Goal: Answer question/provide support: Share knowledge or assist other users

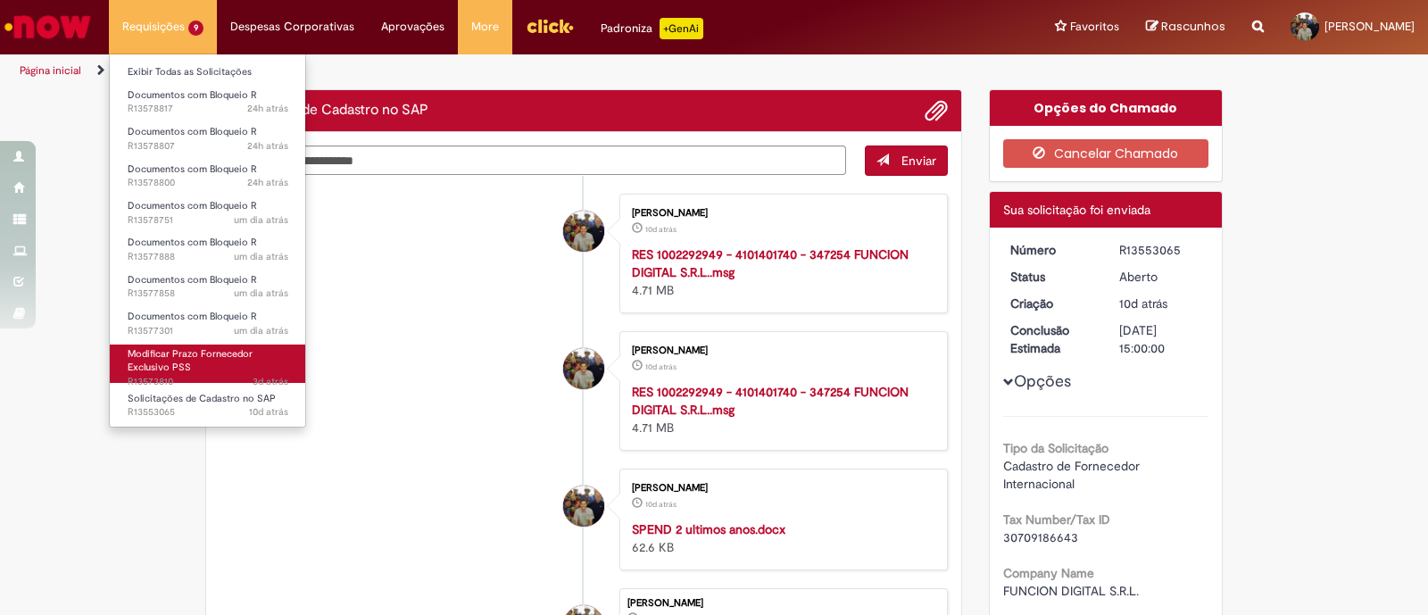
click at [204, 368] on link "Modificar Prazo Fornecedor Exclusivo PSS 3d atrás 3 dias atrás R13573810" at bounding box center [208, 364] width 196 height 38
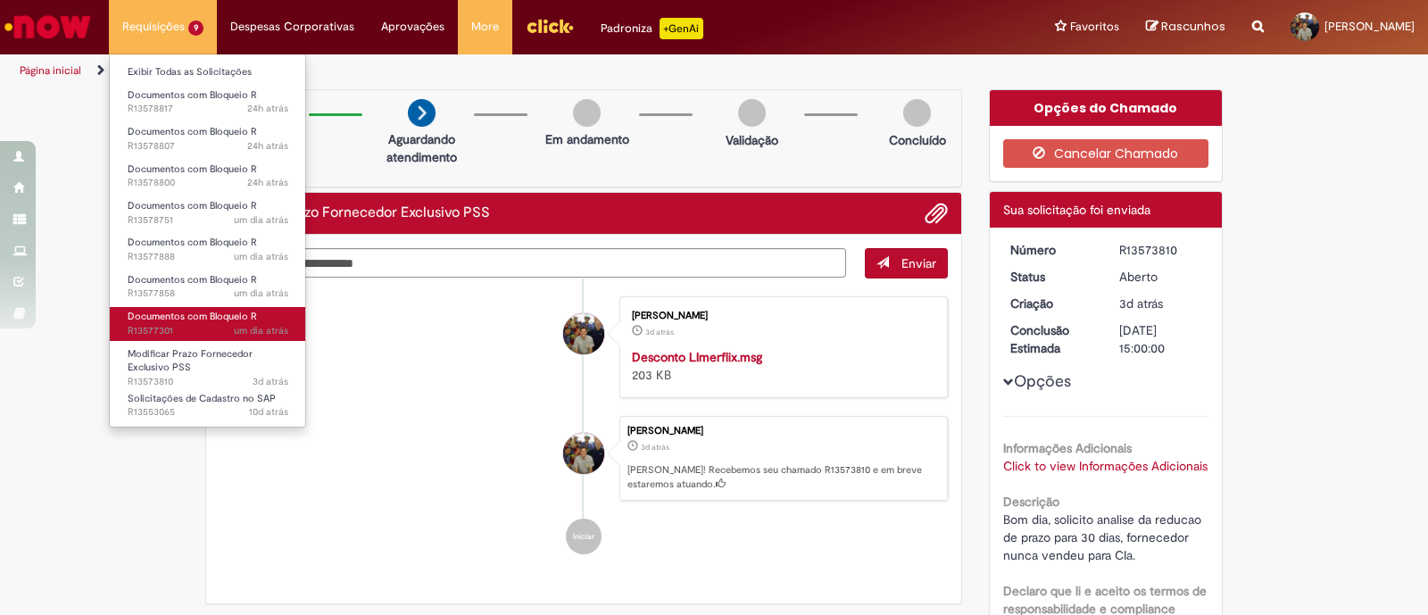
click at [231, 325] on span "um dia atrás um dia atrás R13577301" at bounding box center [208, 331] width 161 height 14
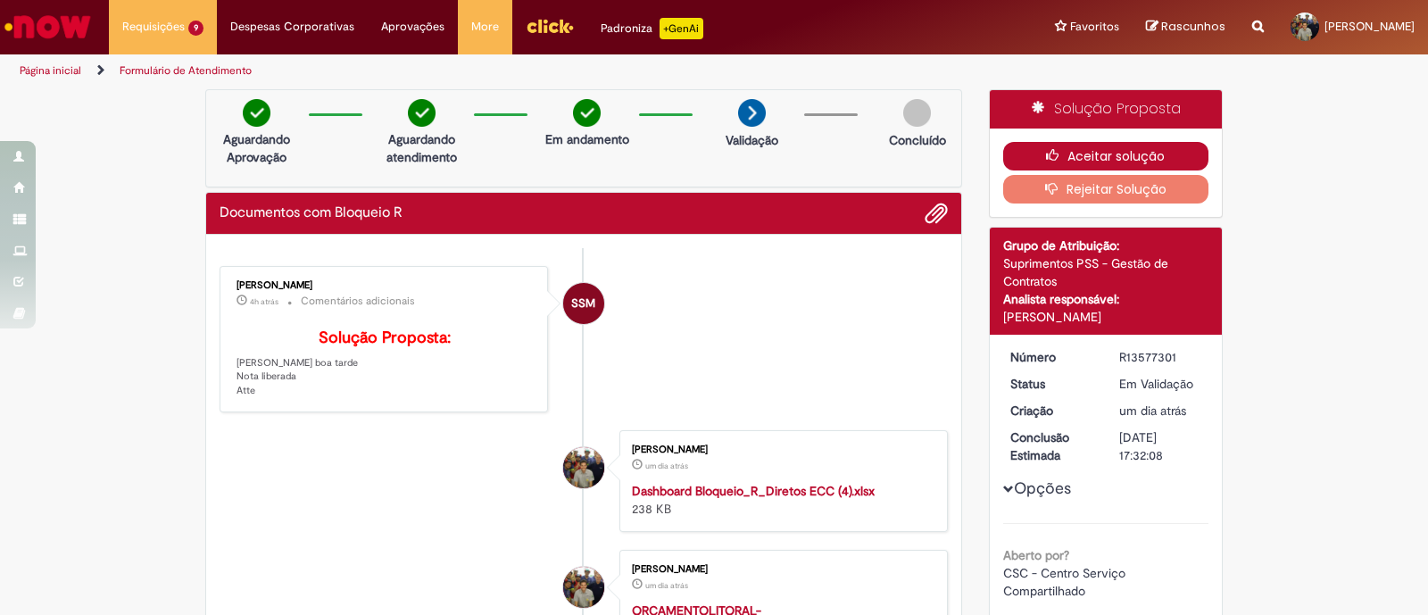
click at [1030, 154] on button "Aceitar solução" at bounding box center [1107, 156] width 206 height 29
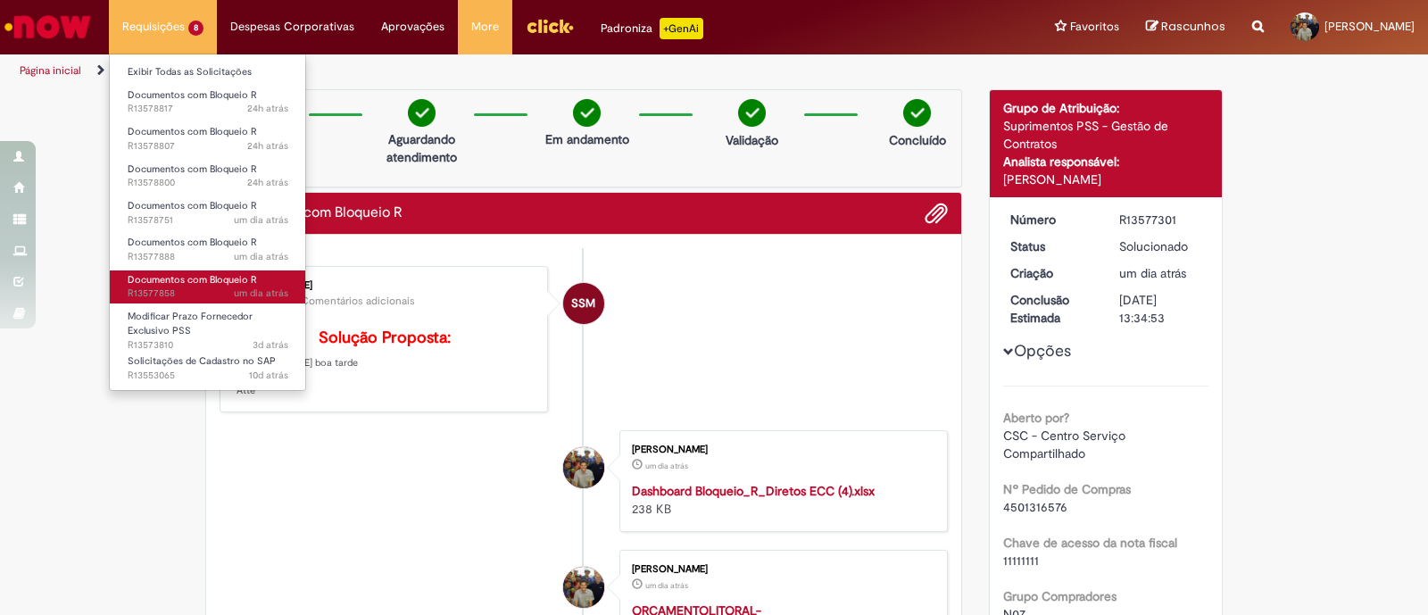
click at [232, 288] on span "um dia atrás um dia atrás R13577858" at bounding box center [208, 294] width 161 height 14
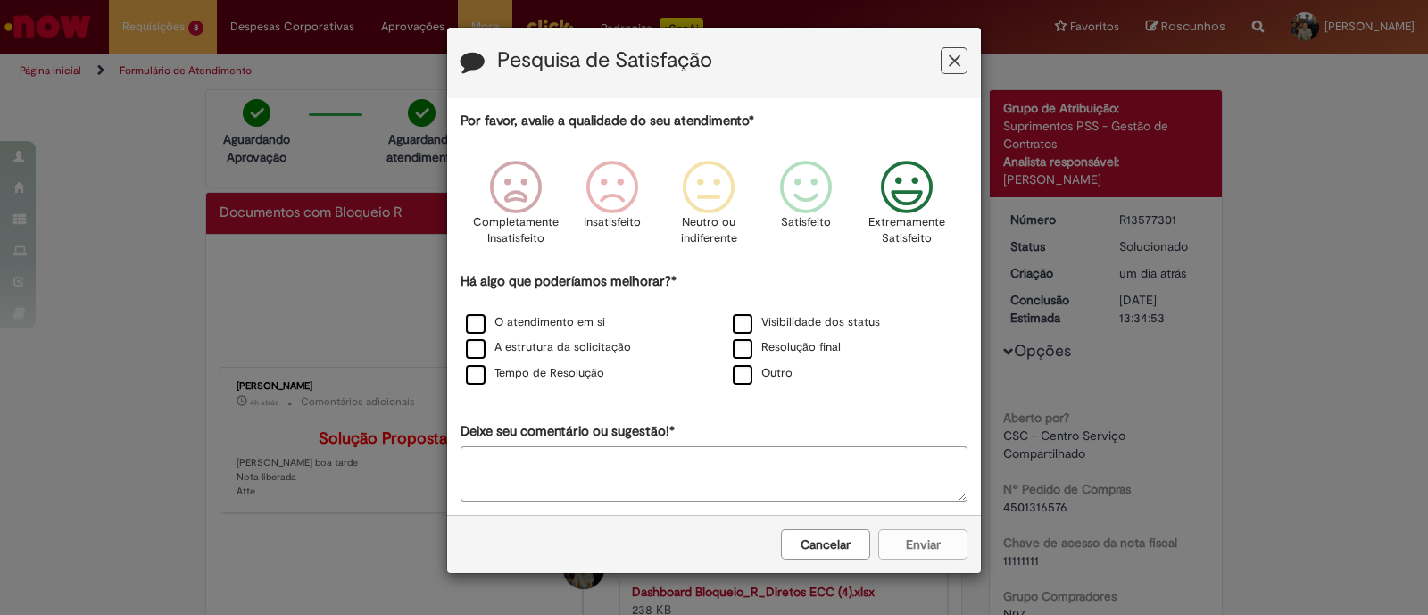
click at [913, 180] on icon "Feedback" at bounding box center [907, 188] width 67 height 54
click at [509, 319] on label "O atendimento em si" at bounding box center [535, 322] width 139 height 17
click at [491, 350] on label "A estrutura da solicitação" at bounding box center [548, 347] width 165 height 17
click at [489, 379] on label "Tempo de Resolução" at bounding box center [535, 373] width 138 height 17
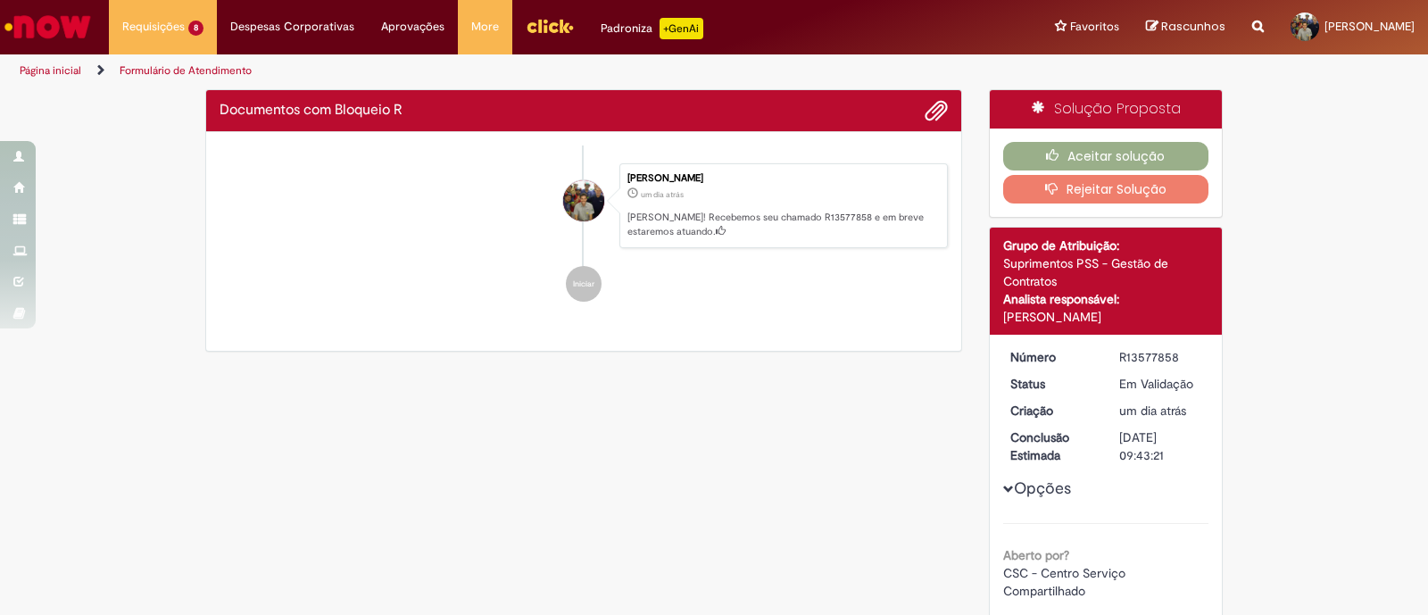
drag, startPoint x: 764, startPoint y: 313, endPoint x: 754, endPoint y: 339, distance: 28.0
click at [763, 255] on div "O atendimento em si Visibilidade dos status A estrutura da solicitação Resoluçã…" at bounding box center [714, 213] width 534 height 84
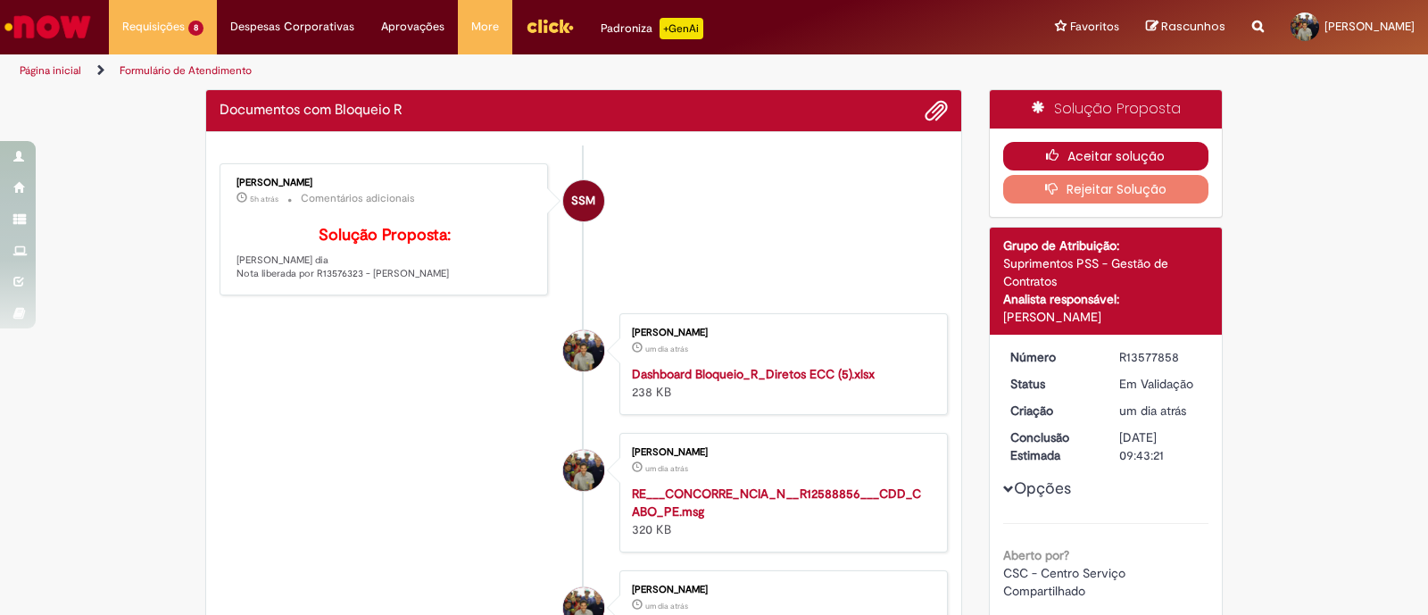
click at [1079, 162] on button "Aceitar solução" at bounding box center [1107, 156] width 206 height 29
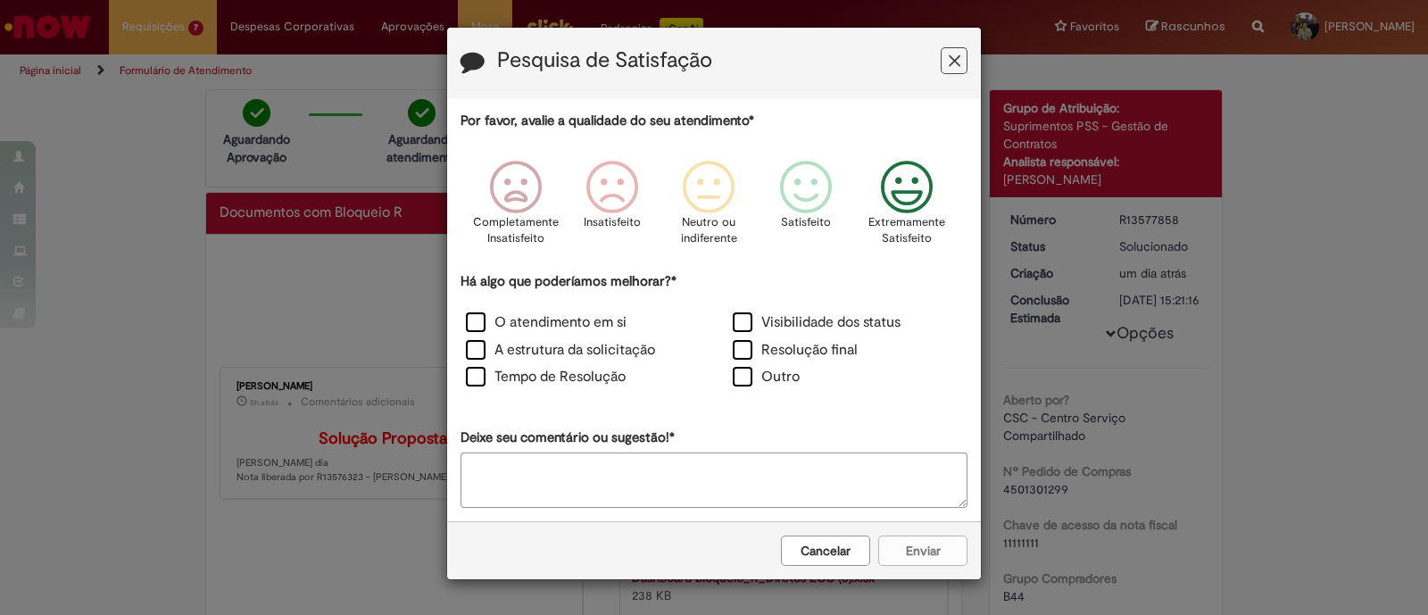
click at [912, 194] on icon "Feedback" at bounding box center [907, 188] width 67 height 54
click at [473, 322] on label "O atendimento em si" at bounding box center [546, 322] width 161 height 21
click at [482, 358] on label "A estrutura da solicitação" at bounding box center [560, 350] width 189 height 21
click at [488, 379] on label "Tempo de Resolução" at bounding box center [546, 377] width 160 height 21
click at [780, 315] on label "Visibilidade dos status" at bounding box center [817, 322] width 168 height 21
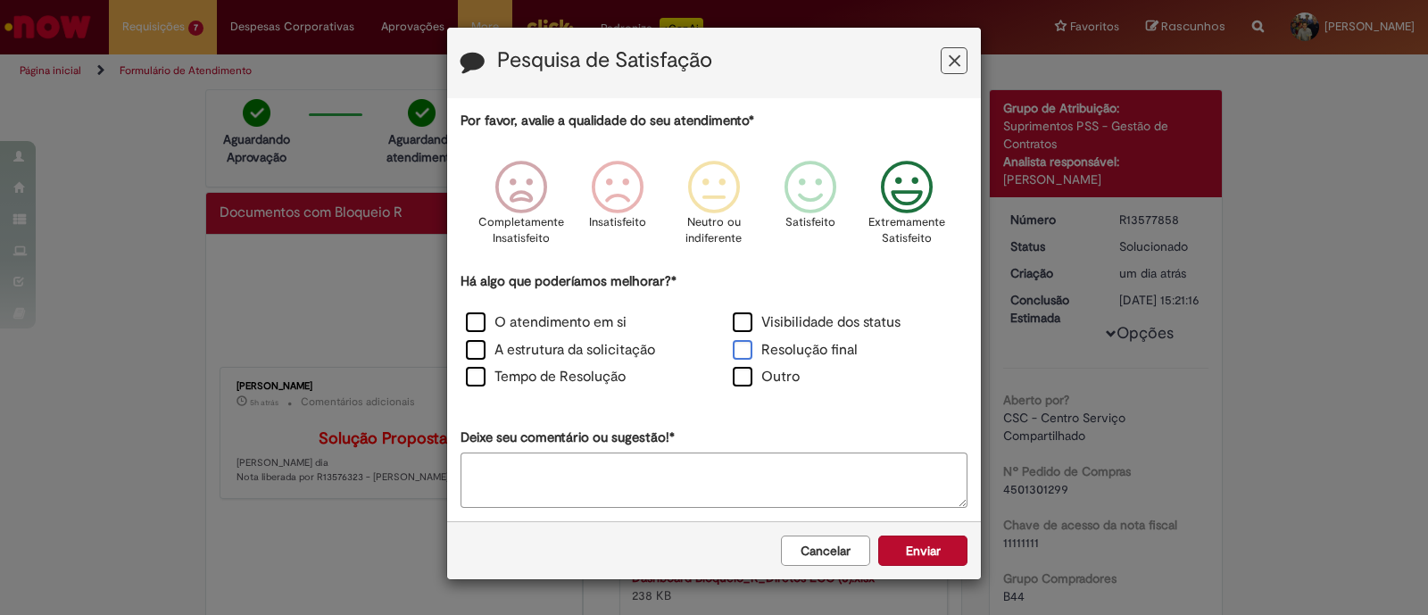
click at [746, 351] on label "Resolução final" at bounding box center [795, 350] width 125 height 21
click at [931, 553] on button "Enviar" at bounding box center [923, 551] width 89 height 30
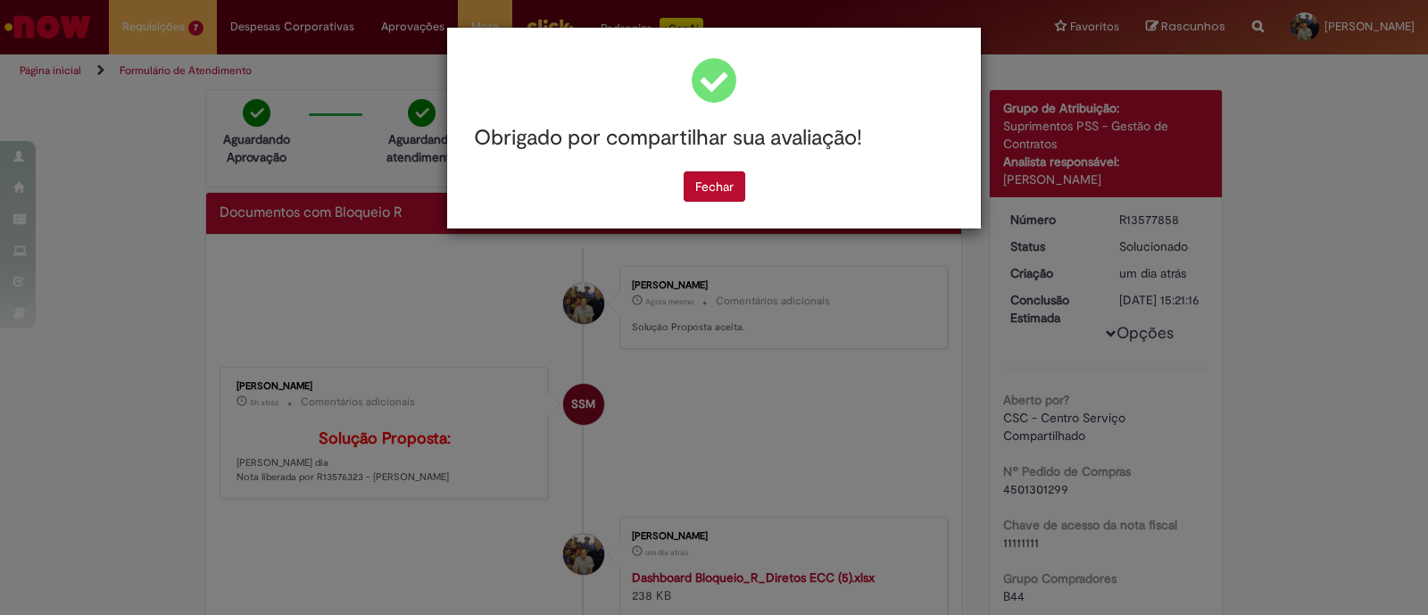
click at [658, 171] on div "Fechar" at bounding box center [714, 186] width 507 height 30
click at [708, 190] on button "Fechar" at bounding box center [715, 186] width 62 height 30
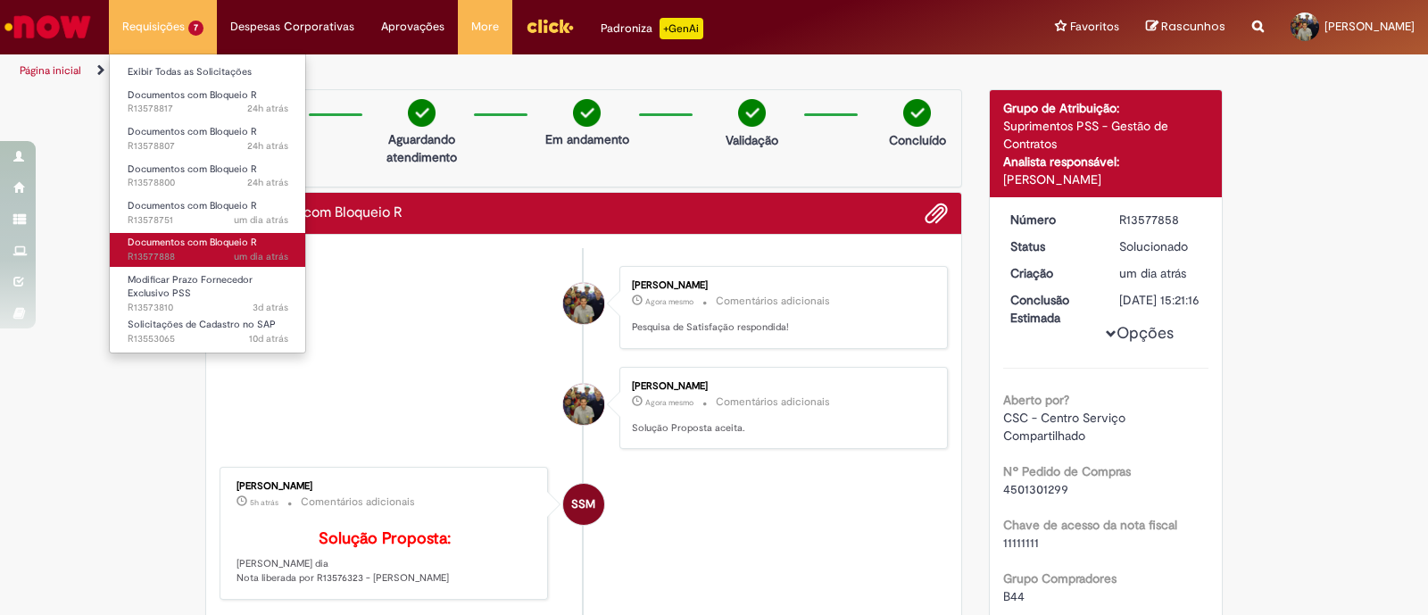
click at [206, 250] on span "um dia atrás um dia atrás R13577888" at bounding box center [208, 257] width 161 height 14
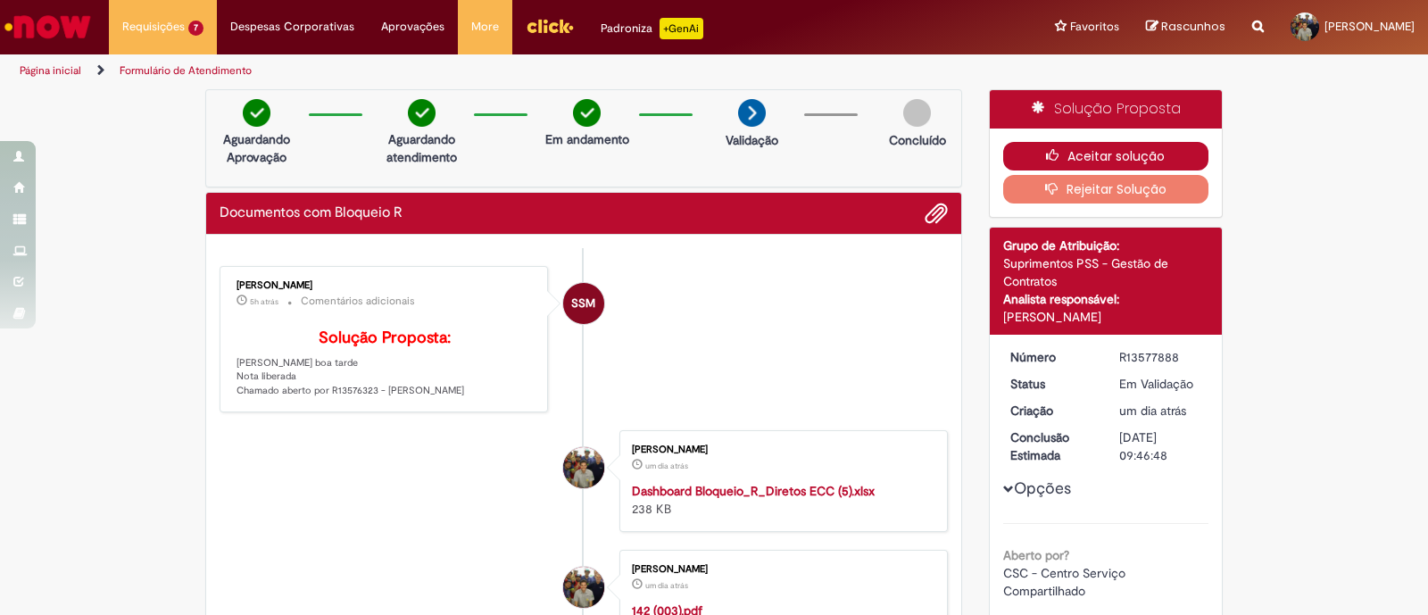
click at [1046, 150] on icon "button" at bounding box center [1056, 155] width 21 height 12
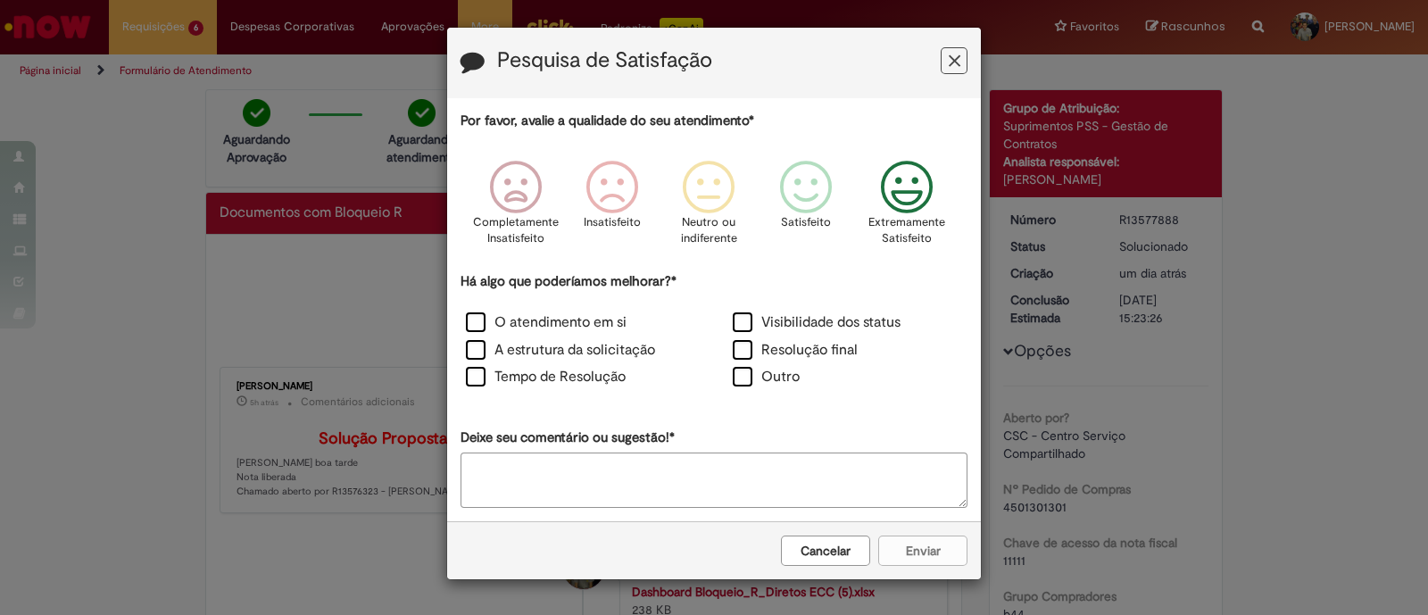
click at [893, 210] on icon "Feedback" at bounding box center [907, 188] width 67 height 54
click at [500, 325] on label "O atendimento em si" at bounding box center [546, 322] width 161 height 21
click at [486, 350] on label "A estrutura da solicitação" at bounding box center [560, 350] width 189 height 21
click at [489, 378] on label "Tempo de Resolução" at bounding box center [546, 377] width 160 height 21
click at [770, 325] on label "Visibilidade dos status" at bounding box center [817, 322] width 168 height 21
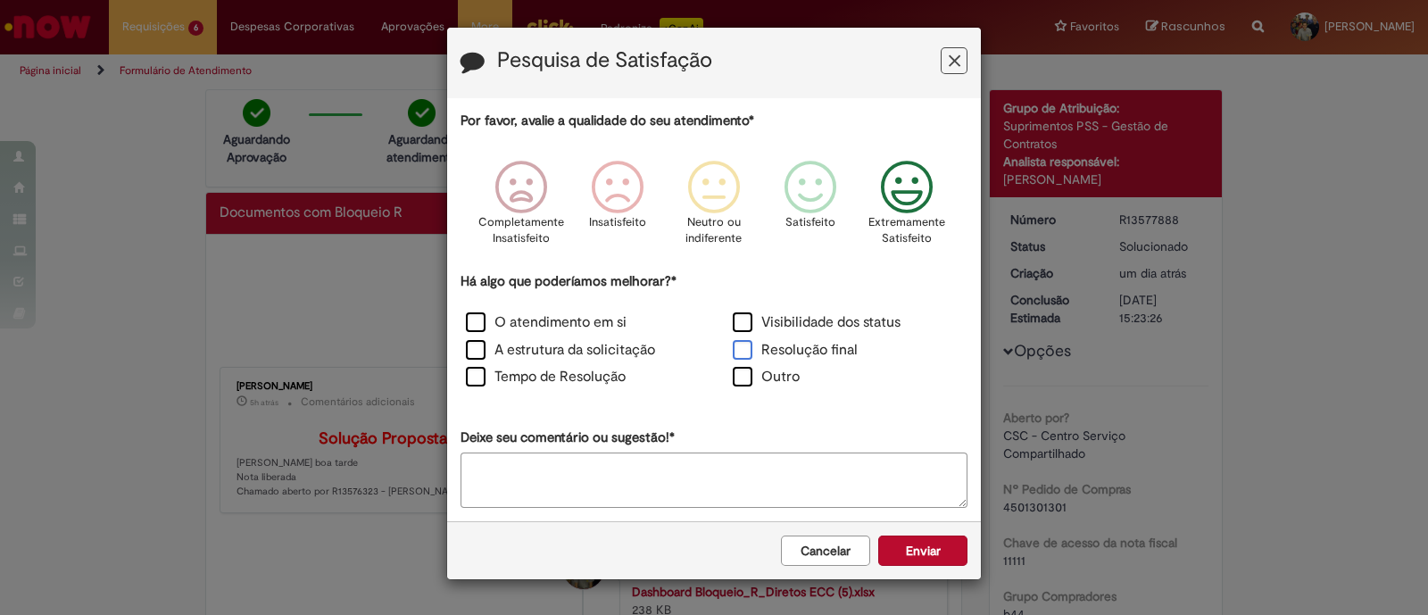
click at [767, 347] on label "Resolução final" at bounding box center [795, 350] width 125 height 21
click at [910, 546] on button "Enviar" at bounding box center [923, 551] width 89 height 30
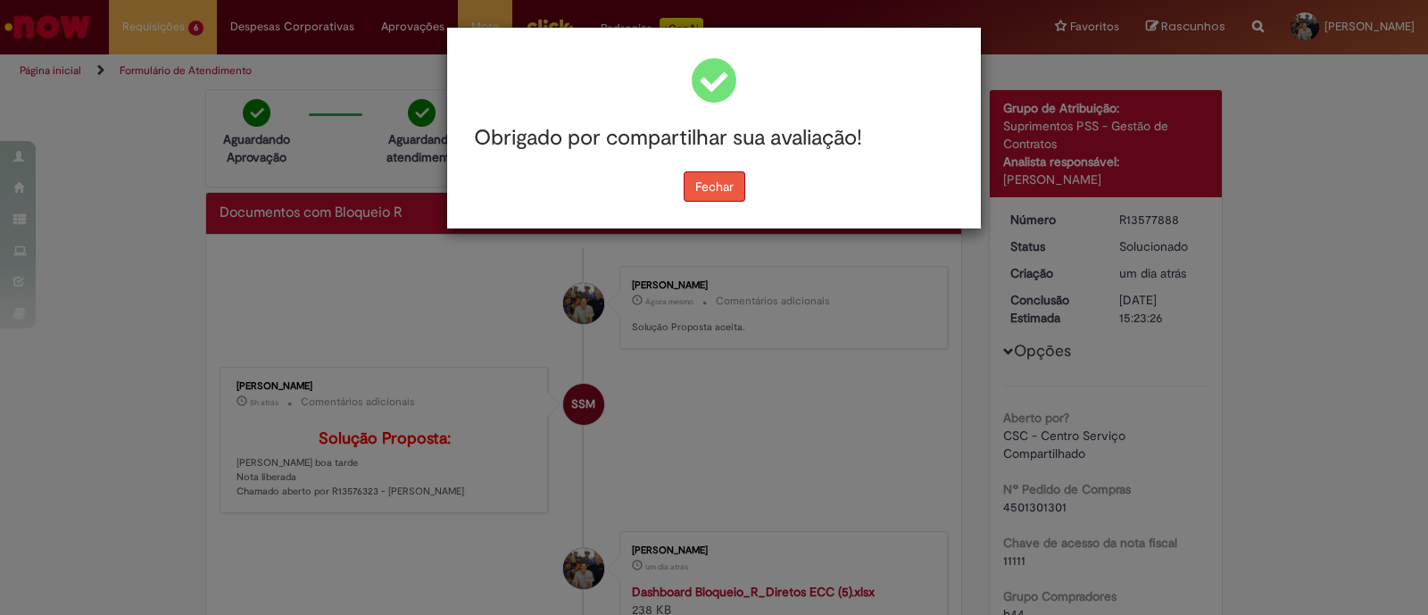
click at [704, 186] on button "Fechar" at bounding box center [715, 186] width 62 height 30
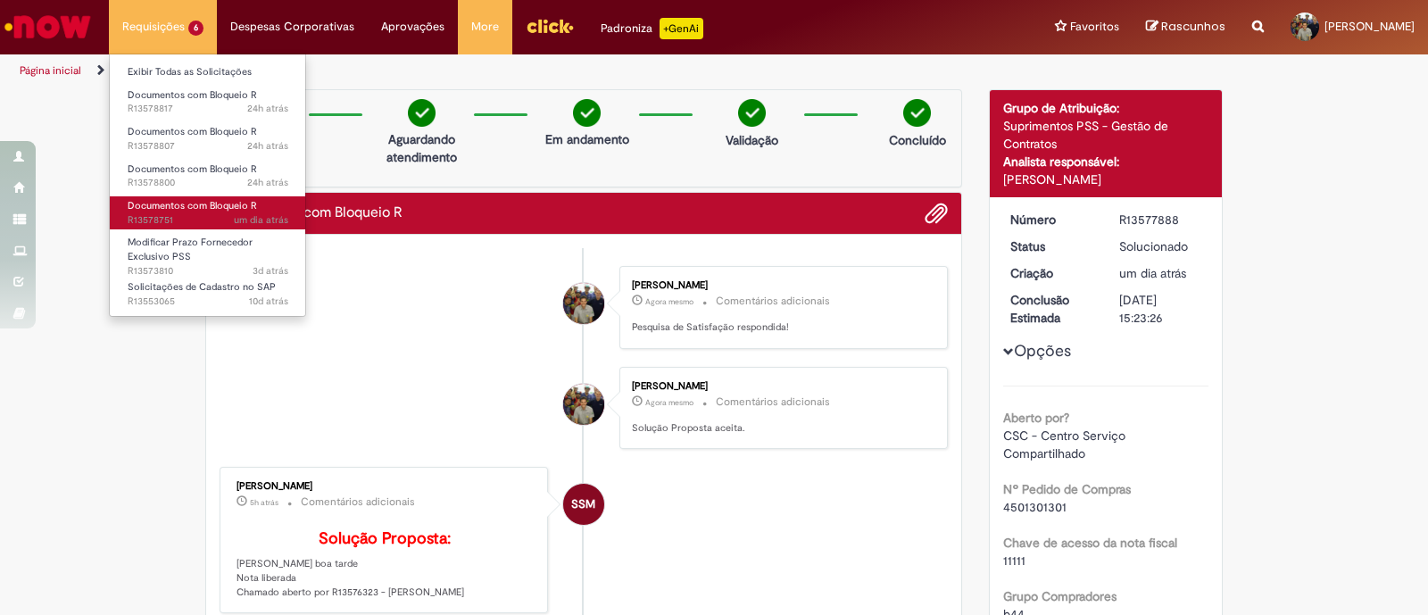
click at [194, 213] on span "um dia atrás um dia atrás R13578751" at bounding box center [208, 220] width 161 height 14
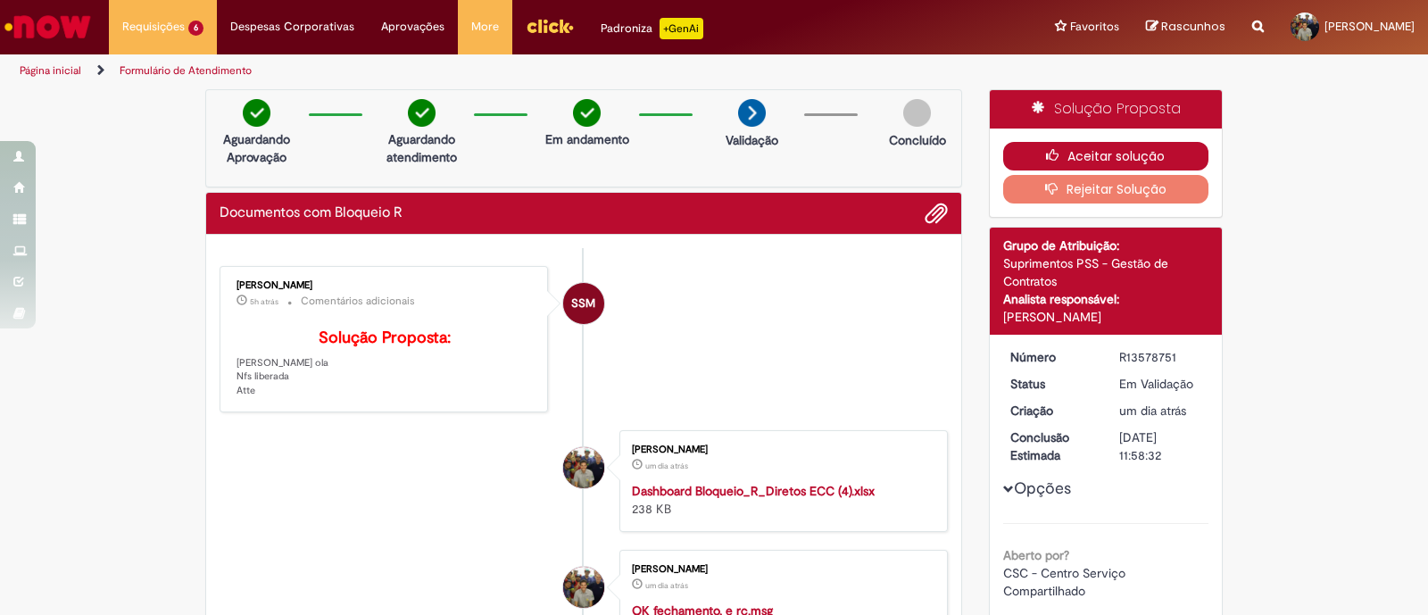
click at [1051, 149] on icon "button" at bounding box center [1056, 155] width 21 height 12
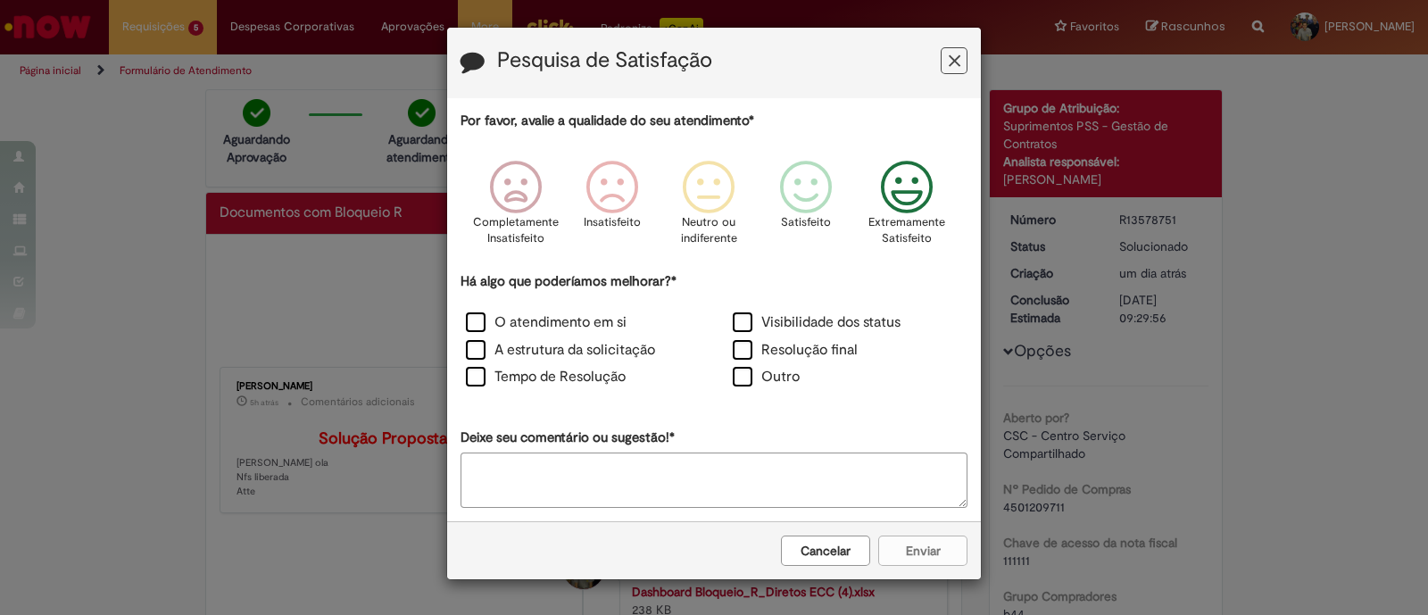
click at [902, 193] on icon "Feedback" at bounding box center [907, 188] width 67 height 54
click at [491, 322] on label "O atendimento em si" at bounding box center [546, 322] width 161 height 21
drag, startPoint x: 478, startPoint y: 333, endPoint x: 487, endPoint y: 359, distance: 27.7
click at [479, 335] on div "O atendimento em si" at bounding box center [580, 324] width 263 height 24
click at [486, 360] on label "A estrutura da solicitação" at bounding box center [560, 350] width 189 height 21
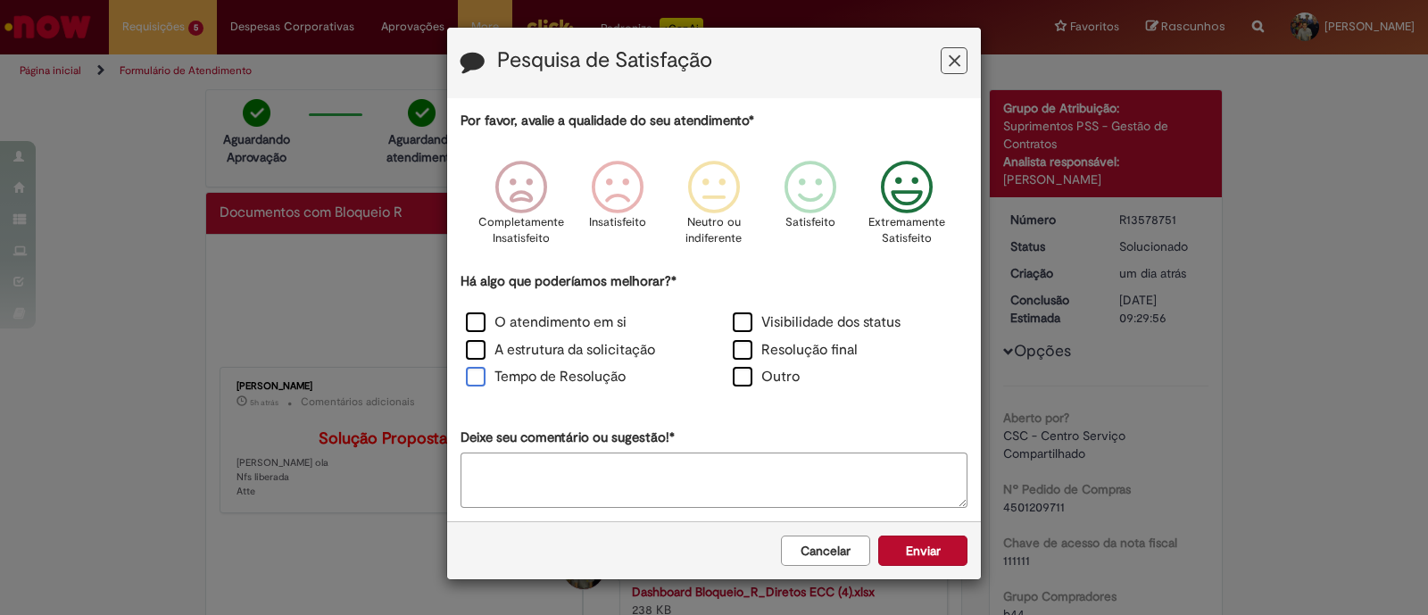
click at [478, 385] on label "Tempo de Resolução" at bounding box center [546, 377] width 160 height 21
click at [775, 321] on label "Visibilidade dos status" at bounding box center [817, 322] width 168 height 21
click at [744, 352] on label "Resolução final" at bounding box center [795, 350] width 125 height 21
click at [912, 548] on button "Enviar" at bounding box center [923, 551] width 89 height 30
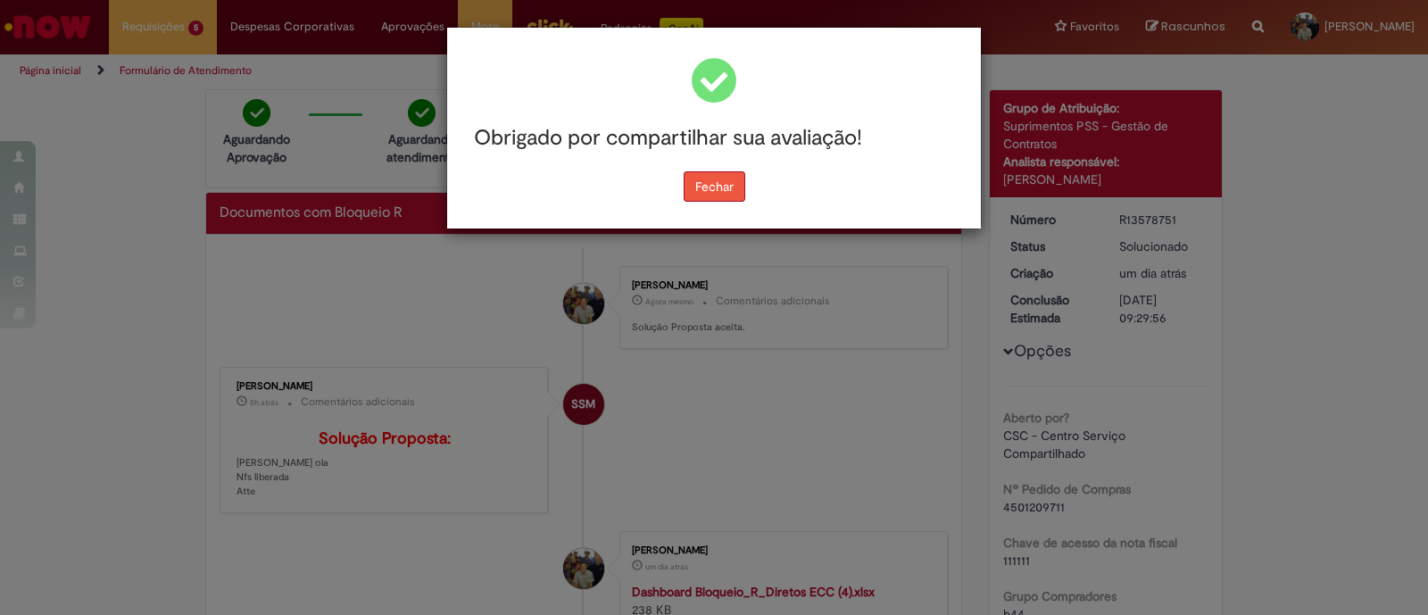
click at [723, 191] on button "Fechar" at bounding box center [715, 186] width 62 height 30
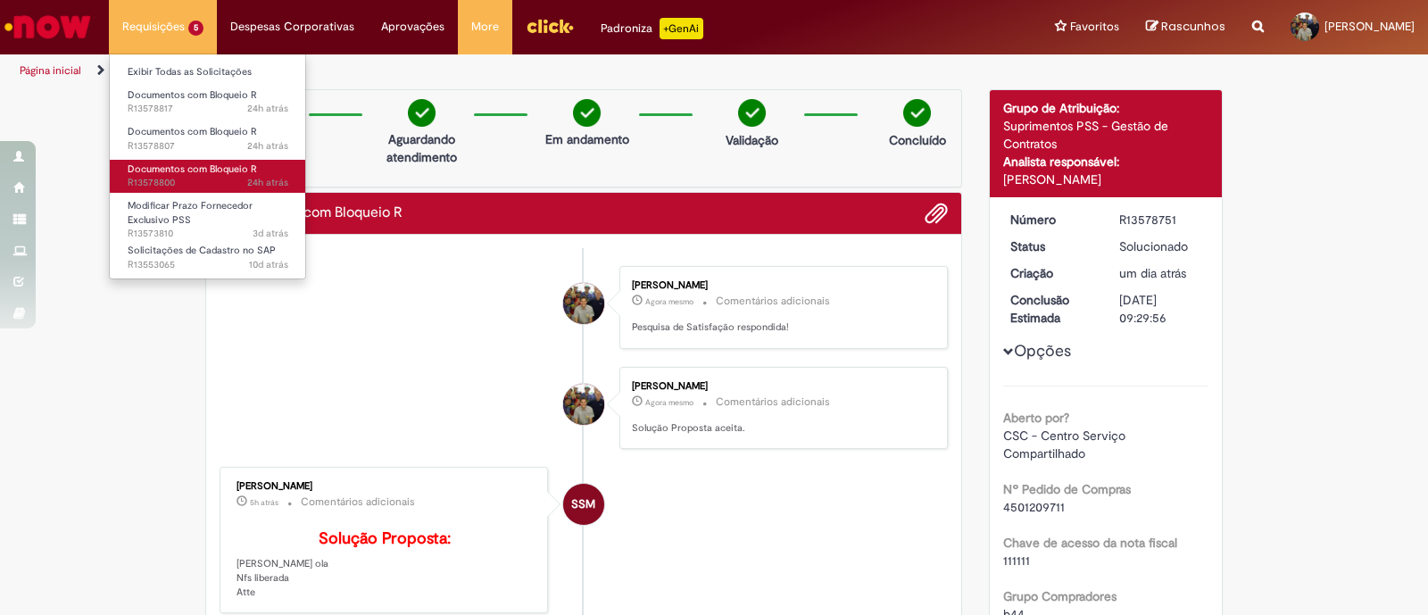
click at [192, 177] on span "24h atrás 24 horas atrás R13578800" at bounding box center [208, 183] width 161 height 14
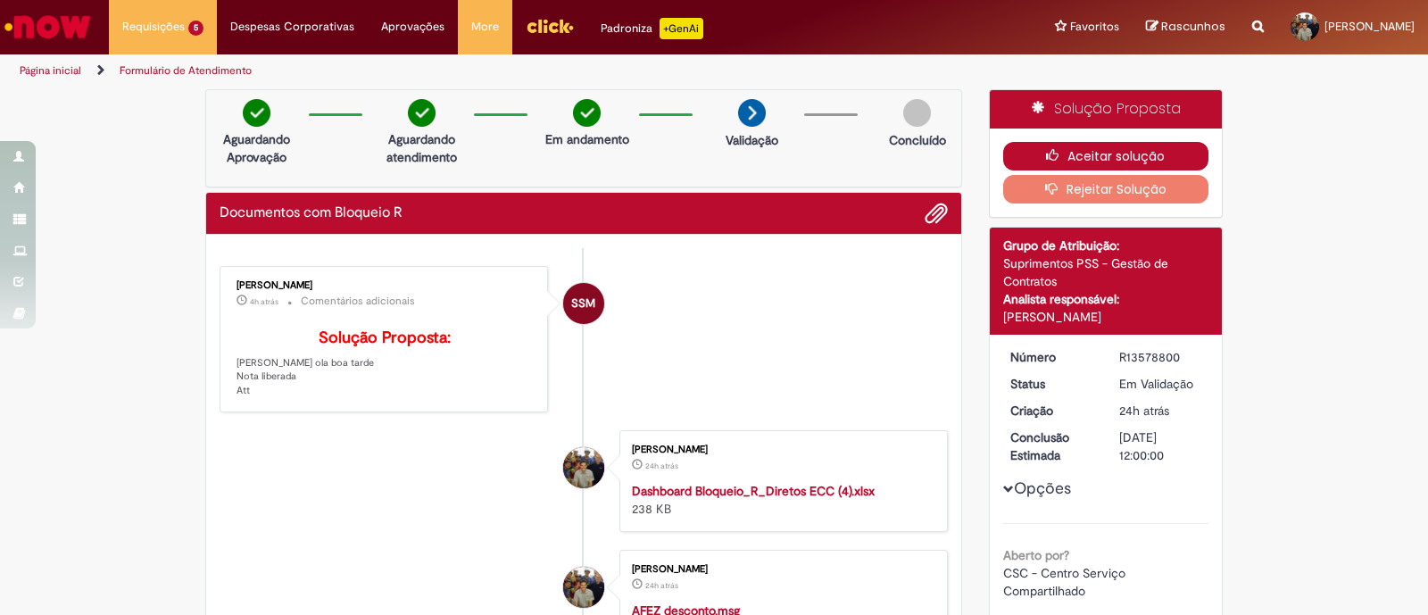
click at [1060, 156] on button "Aceitar solução" at bounding box center [1107, 156] width 206 height 29
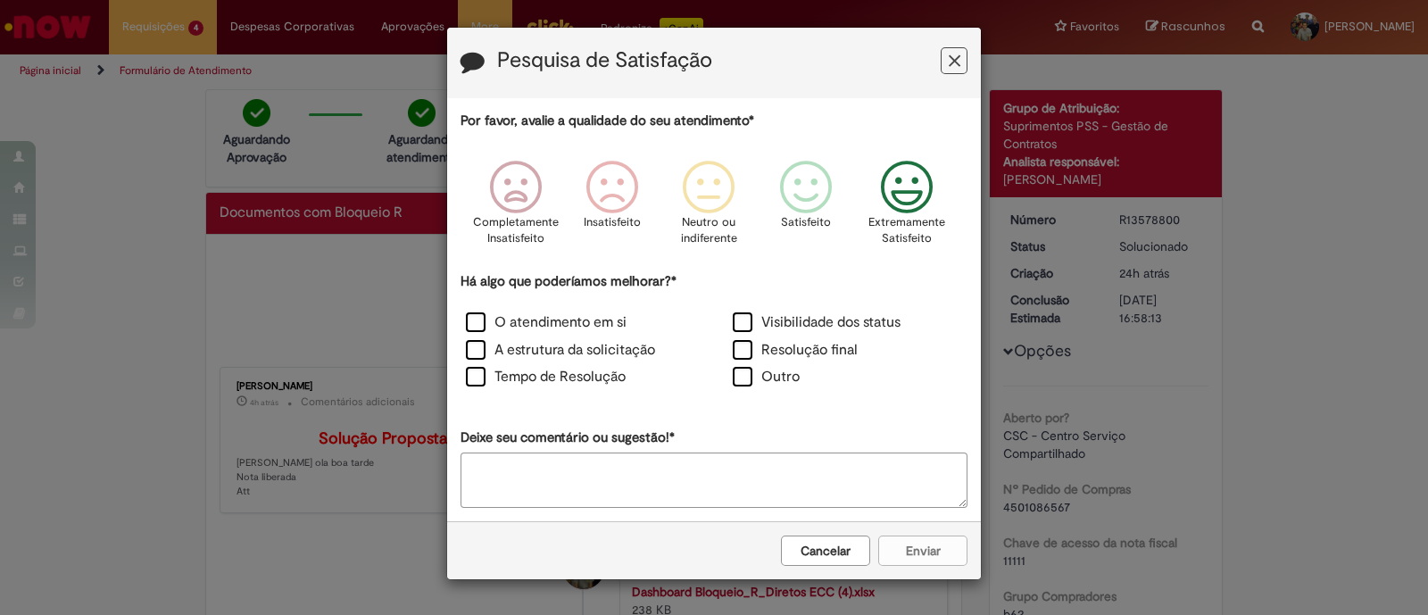
click at [899, 205] on icon "Feedback" at bounding box center [907, 188] width 67 height 54
click at [478, 322] on label "O atendimento em si" at bounding box center [546, 322] width 161 height 21
click at [476, 350] on label "A estrutura da solicitação" at bounding box center [560, 350] width 189 height 21
drag, startPoint x: 478, startPoint y: 378, endPoint x: 523, endPoint y: 379, distance: 45.6
click at [478, 379] on label "Tempo de Resolução" at bounding box center [546, 377] width 160 height 21
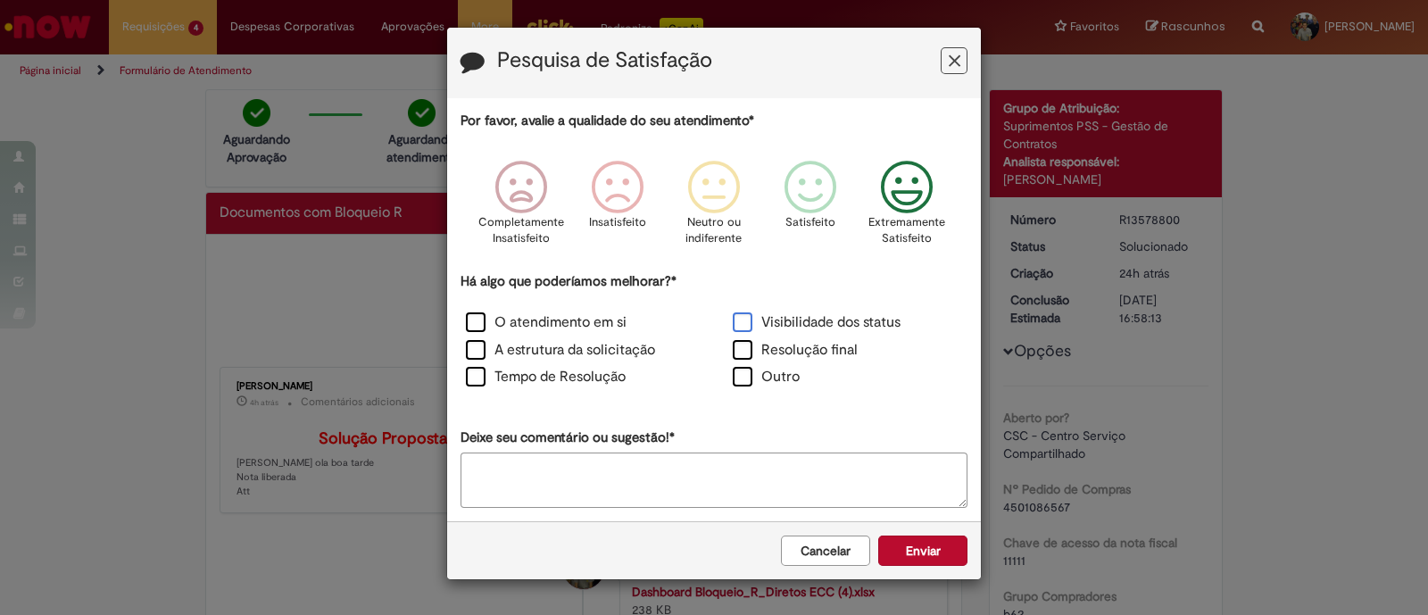
click at [758, 324] on label "Visibilidade dos status" at bounding box center [817, 322] width 168 height 21
drag, startPoint x: 750, startPoint y: 344, endPoint x: 892, endPoint y: 463, distance: 185.6
click at [750, 344] on label "Resolução final" at bounding box center [795, 350] width 125 height 21
click at [946, 542] on button "Enviar" at bounding box center [923, 551] width 89 height 30
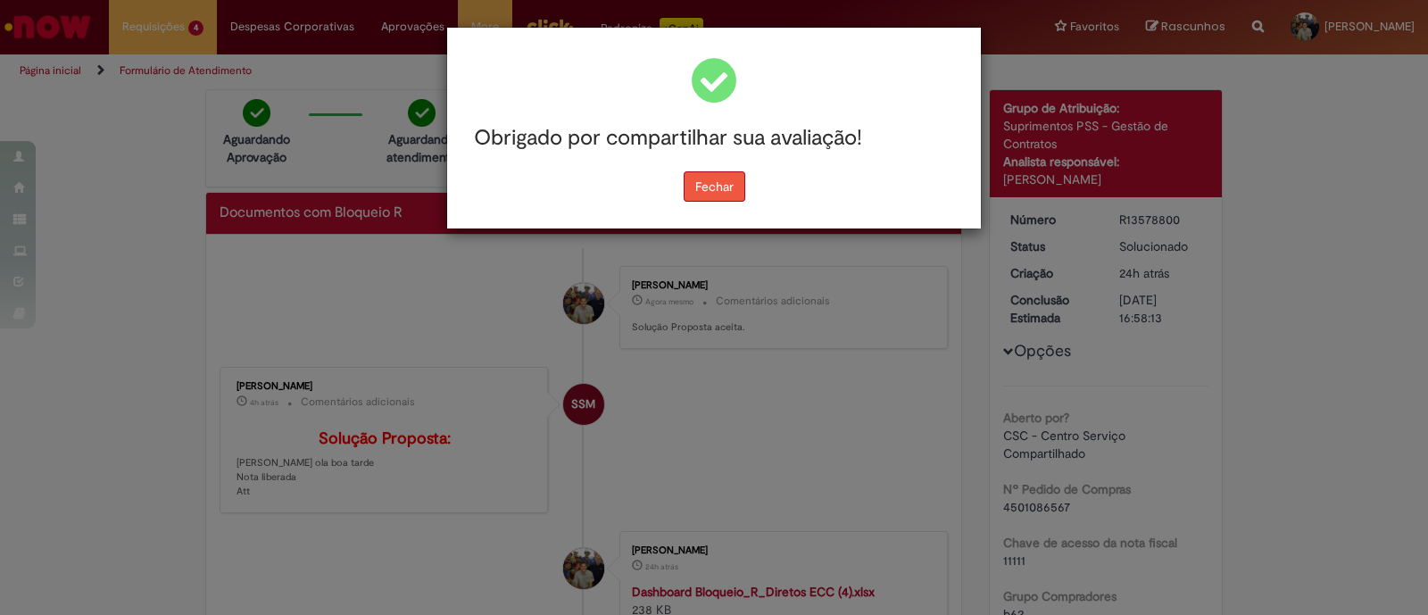
click at [696, 192] on button "Fechar" at bounding box center [715, 186] width 62 height 30
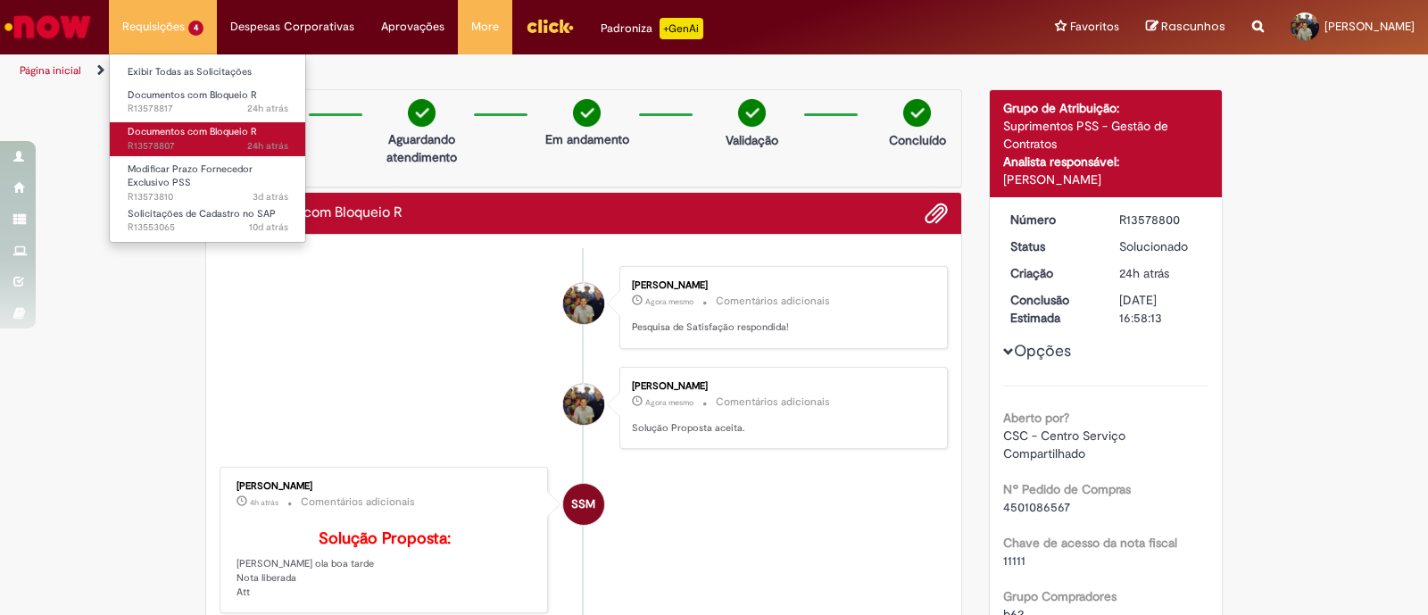
click at [241, 134] on span "Documentos com Bloqueio R" at bounding box center [192, 131] width 129 height 13
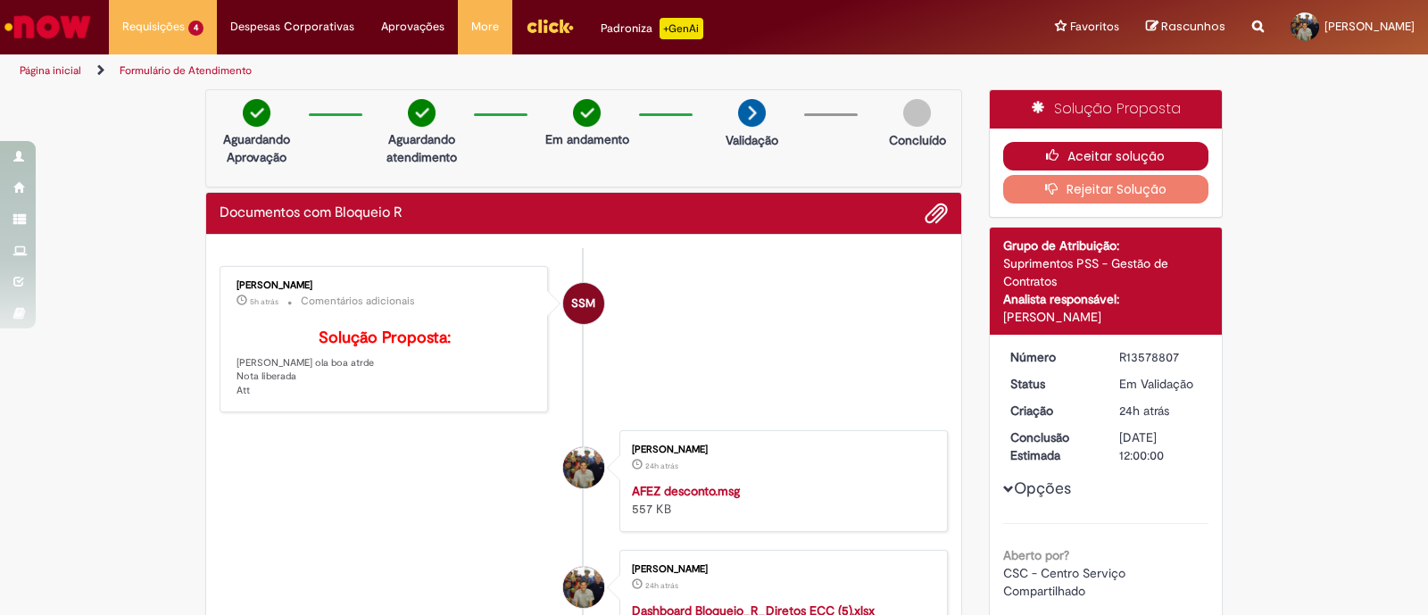
click at [1154, 159] on button "Aceitar solução" at bounding box center [1107, 156] width 206 height 29
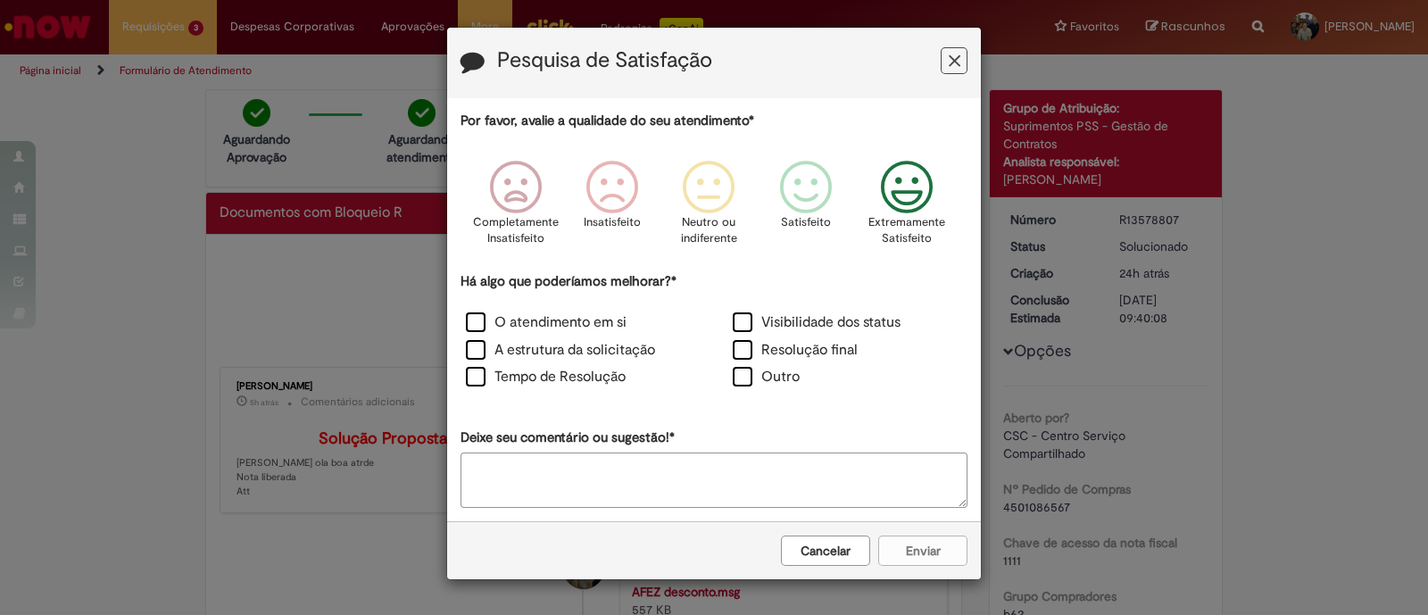
click at [898, 201] on icon "Feedback" at bounding box center [907, 188] width 67 height 54
click at [477, 317] on label "O atendimento em si" at bounding box center [546, 322] width 161 height 21
click at [494, 346] on label "A estrutura da solicitação" at bounding box center [560, 350] width 189 height 21
click at [494, 362] on div "A estrutura da solicitação" at bounding box center [580, 352] width 263 height 24
click at [512, 382] on label "Tempo de Resolução" at bounding box center [546, 377] width 160 height 21
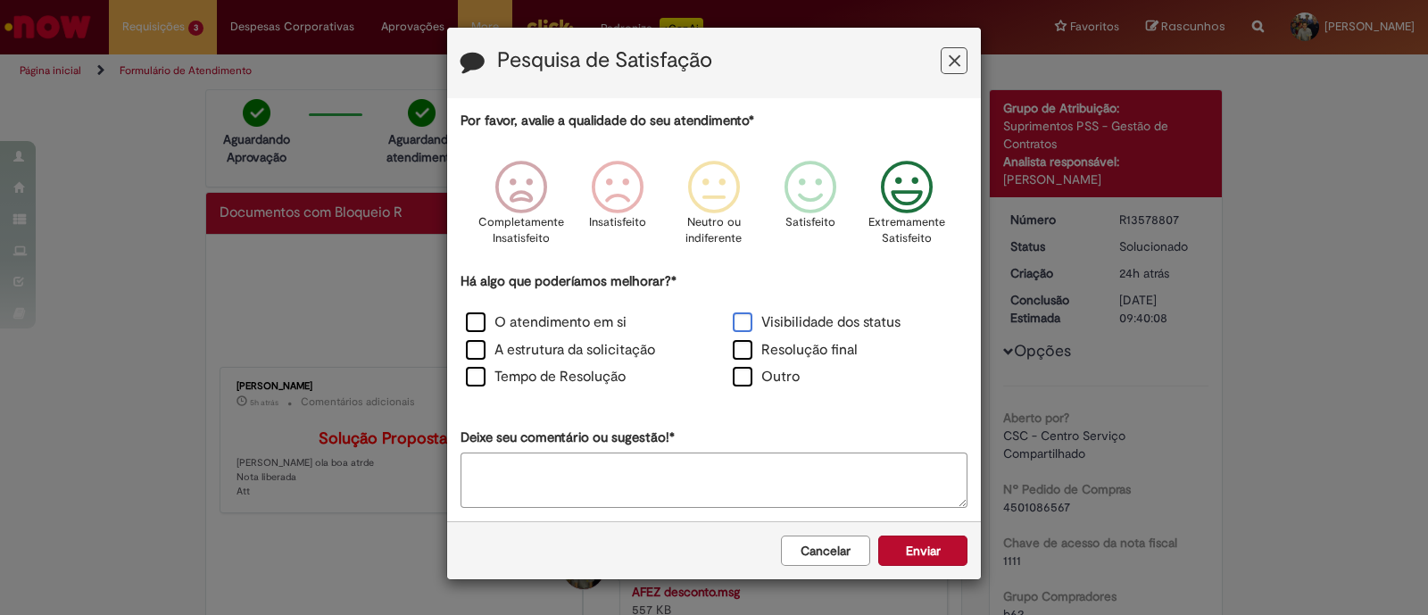
click at [754, 329] on label "Visibilidade dos status" at bounding box center [817, 322] width 168 height 21
click at [754, 352] on label "Resolução final" at bounding box center [795, 350] width 125 height 21
click at [929, 555] on button "Enviar" at bounding box center [923, 551] width 89 height 30
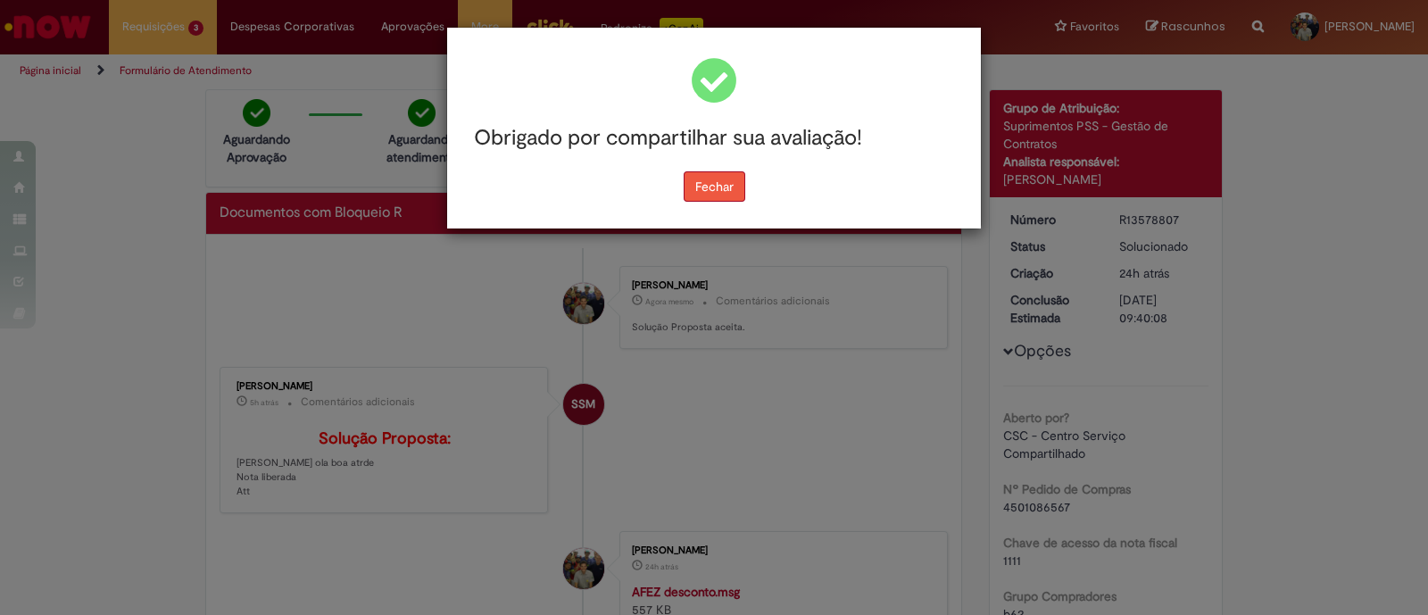
click at [719, 194] on button "Fechar" at bounding box center [715, 186] width 62 height 30
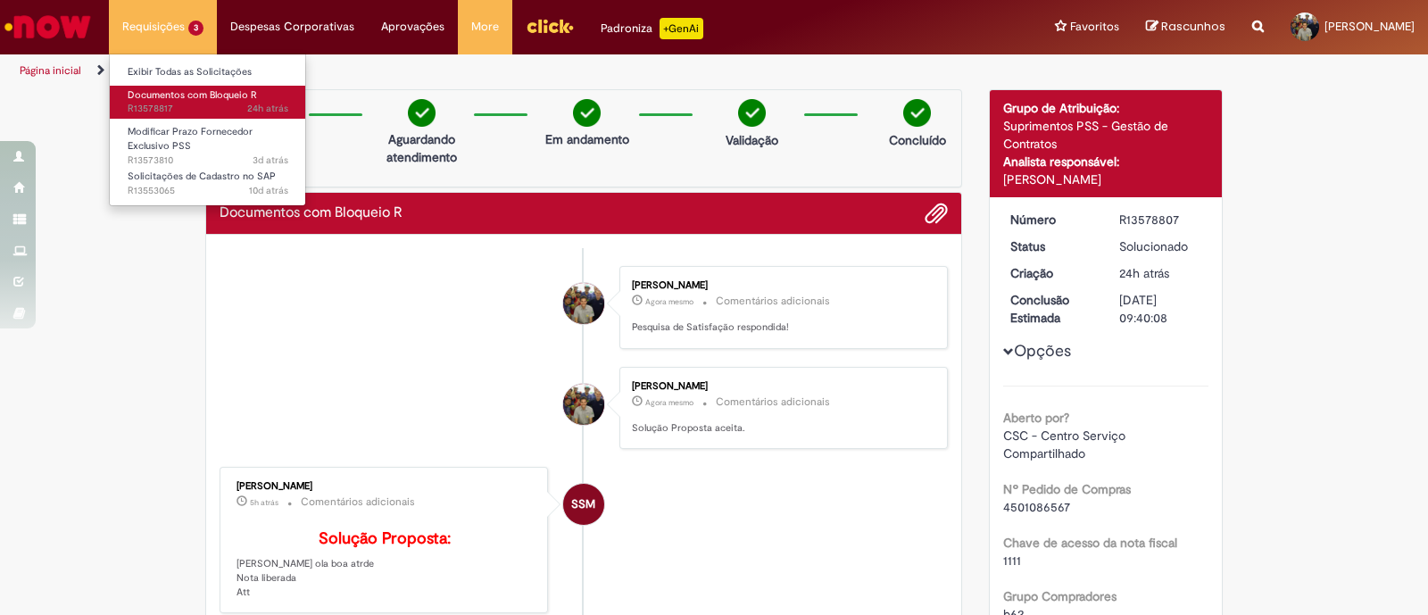
click at [174, 100] on link "Documentos com Bloqueio R 24h atrás 24 horas atrás R13578817" at bounding box center [208, 102] width 196 height 33
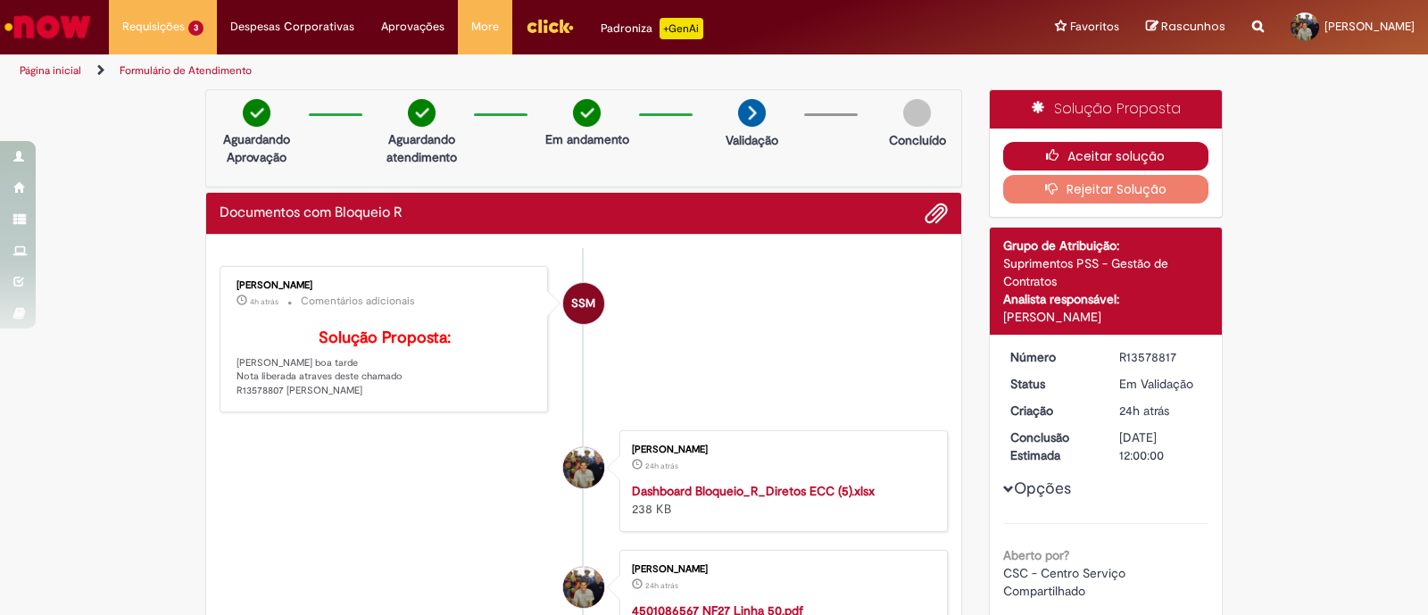
drag, startPoint x: 1064, startPoint y: 155, endPoint x: 1045, endPoint y: 159, distance: 20.0
click at [1064, 154] on button "Aceitar solução" at bounding box center [1107, 156] width 206 height 29
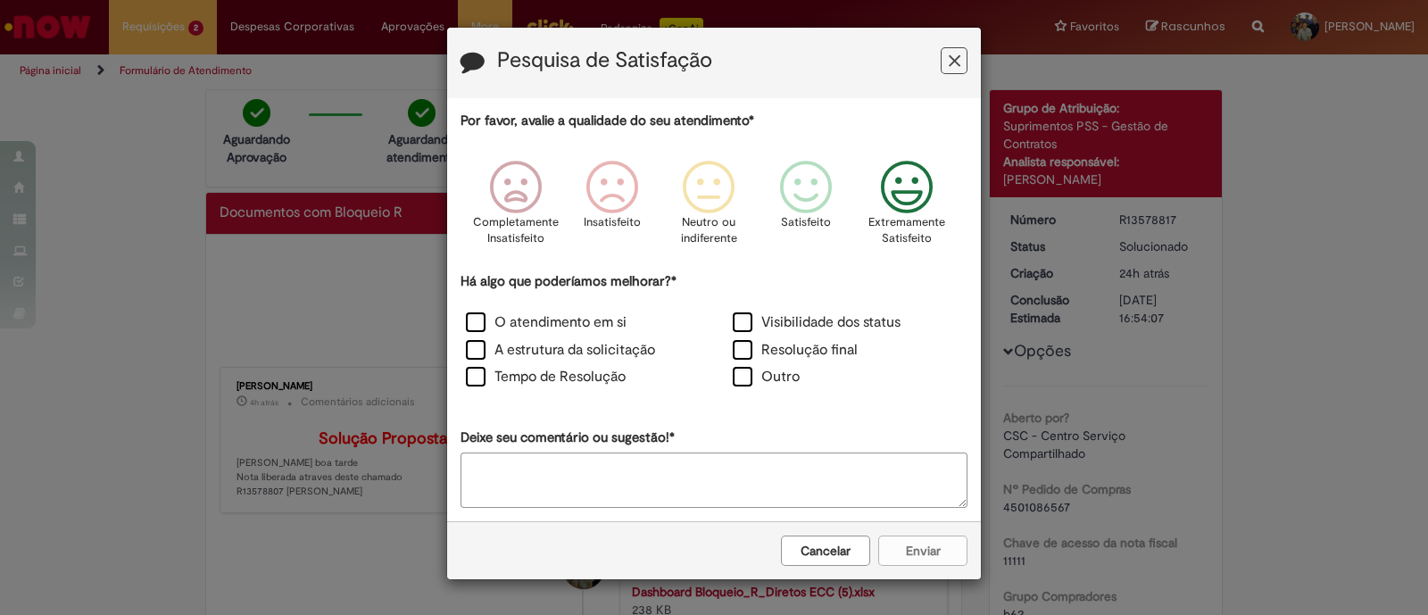
drag, startPoint x: 874, startPoint y: 187, endPoint x: 862, endPoint y: 195, distance: 14.9
click at [874, 187] on icon "Feedback" at bounding box center [907, 188] width 67 height 54
click at [489, 322] on label "O atendimento em si" at bounding box center [546, 322] width 161 height 21
click at [490, 347] on label "A estrutura da solicitação" at bounding box center [560, 350] width 189 height 21
click at [483, 366] on div "Tempo de Resolução" at bounding box center [580, 379] width 267 height 28
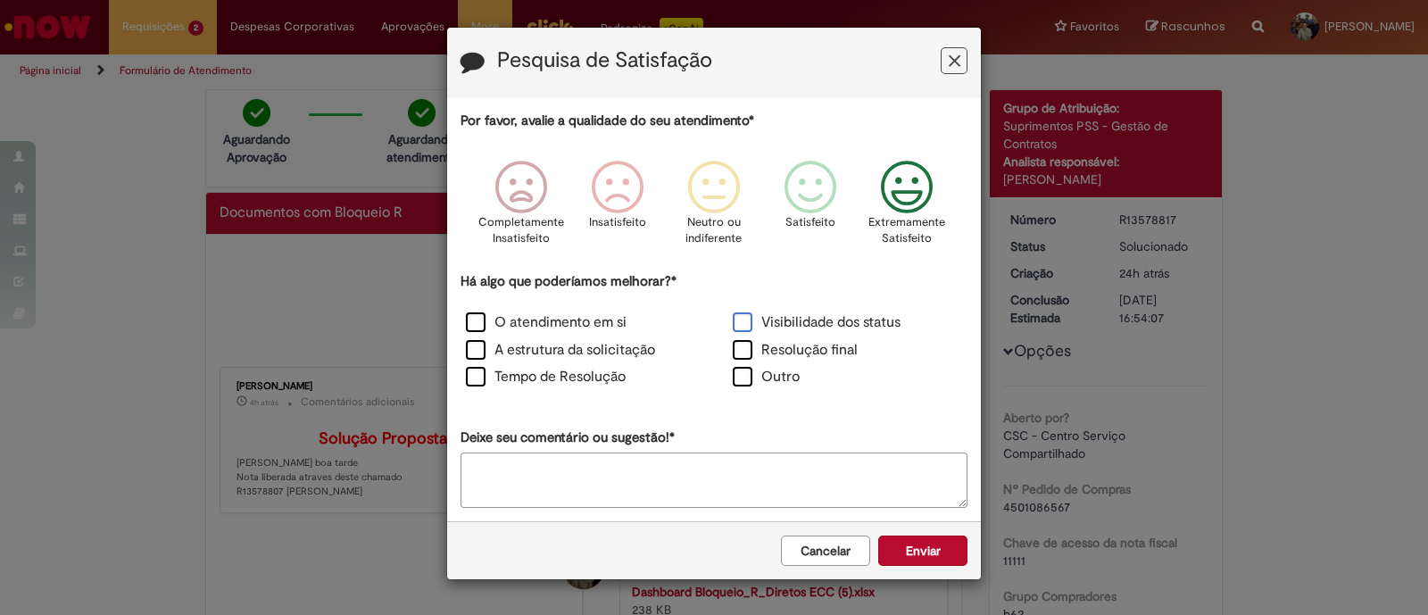
click at [755, 319] on label "Visibilidade dos status" at bounding box center [817, 322] width 168 height 21
click at [754, 346] on label "Resolução final" at bounding box center [795, 350] width 125 height 21
click at [509, 371] on label "Tempo de Resolução" at bounding box center [546, 377] width 160 height 21
click at [940, 561] on button "Enviar" at bounding box center [923, 551] width 89 height 30
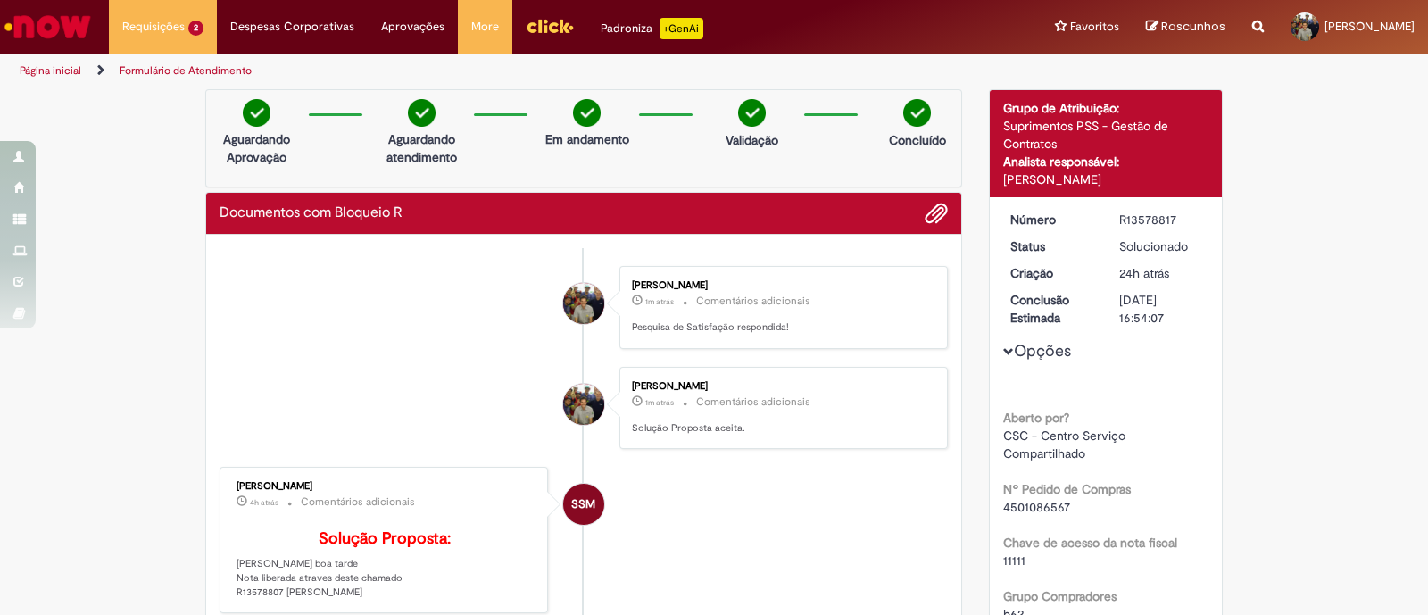
click at [542, 28] on img "Menu Cabeçalho" at bounding box center [550, 25] width 48 height 27
click at [532, 29] on img "Menu Cabeçalho" at bounding box center [550, 25] width 48 height 27
